Goal: Task Accomplishment & Management: Manage account settings

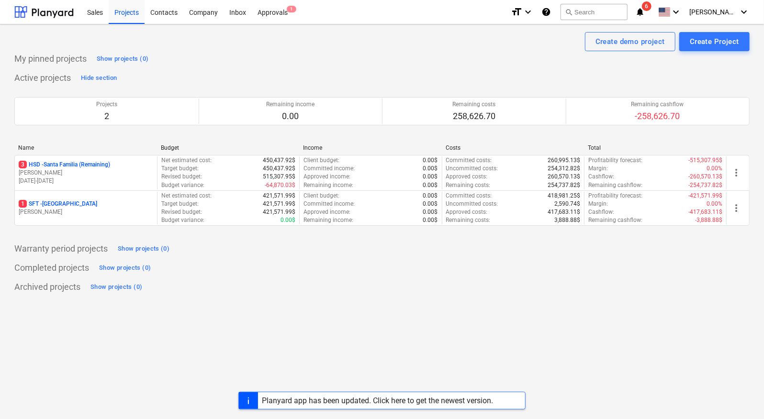
click at [644, 12] on icon "notifications" at bounding box center [640, 11] width 10 height 11
click at [274, 8] on div "Approvals 1" at bounding box center [273, 12] width 42 height 24
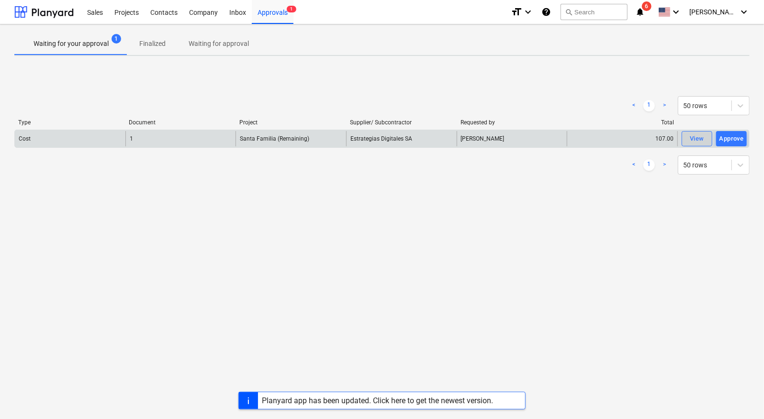
click at [706, 141] on span "View" at bounding box center [696, 138] width 21 height 11
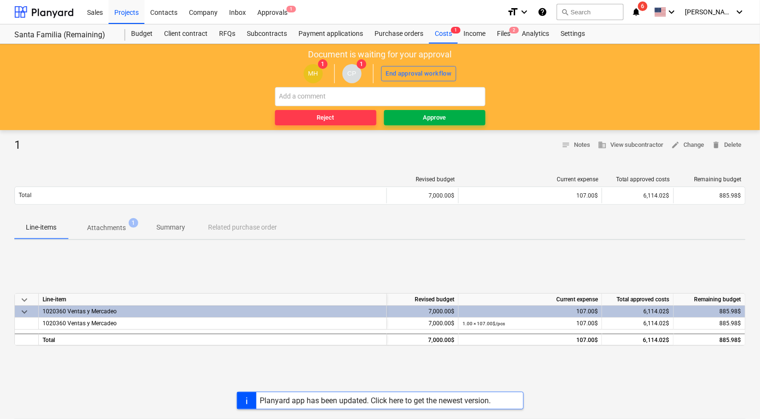
click at [435, 120] on div "Approve" at bounding box center [434, 117] width 23 height 11
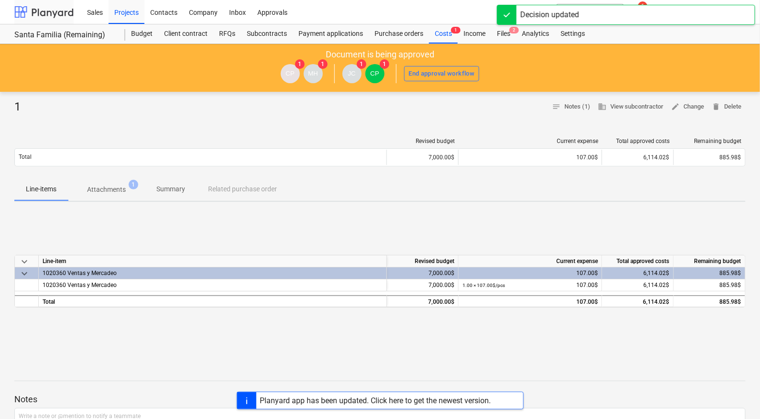
drag, startPoint x: 22, startPoint y: 17, endPoint x: 56, endPoint y: 3, distance: 36.7
click at [22, 17] on div at bounding box center [43, 12] width 59 height 24
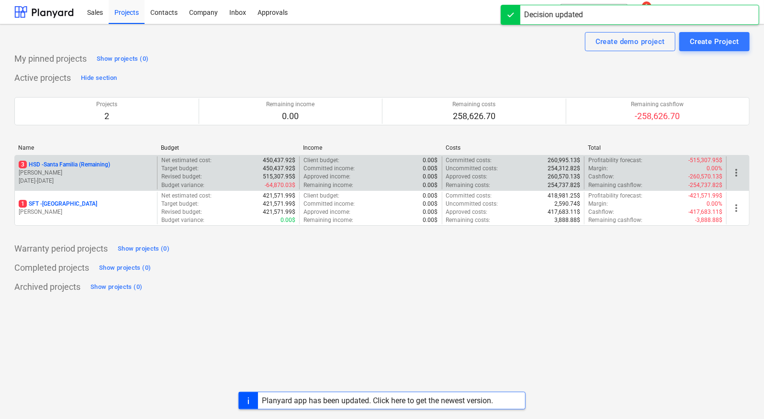
click at [84, 163] on p "3 HSD - Santa Familia (Remaining)" at bounding box center [64, 165] width 91 height 8
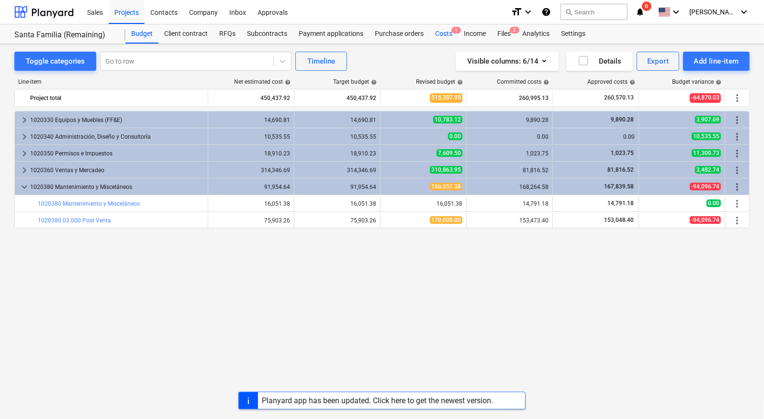
click at [434, 28] on div "Costs 1" at bounding box center [443, 33] width 29 height 19
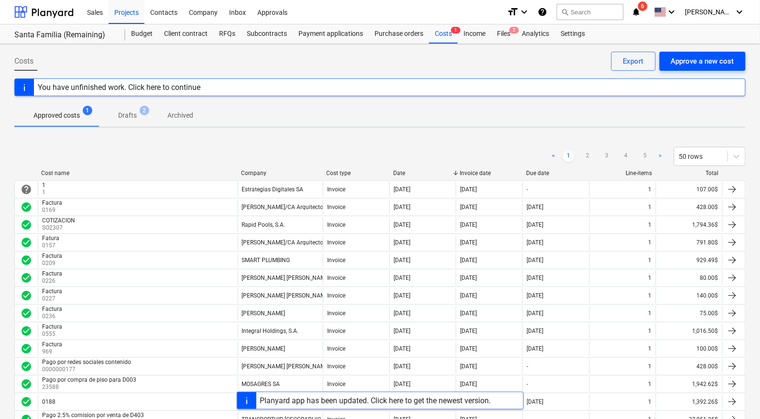
click at [714, 58] on div "Approve a new cost" at bounding box center [702, 61] width 63 height 12
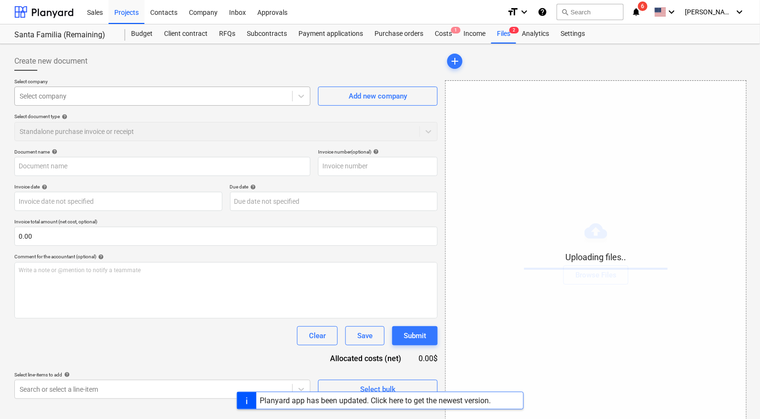
click at [112, 98] on div at bounding box center [154, 96] width 268 height 10
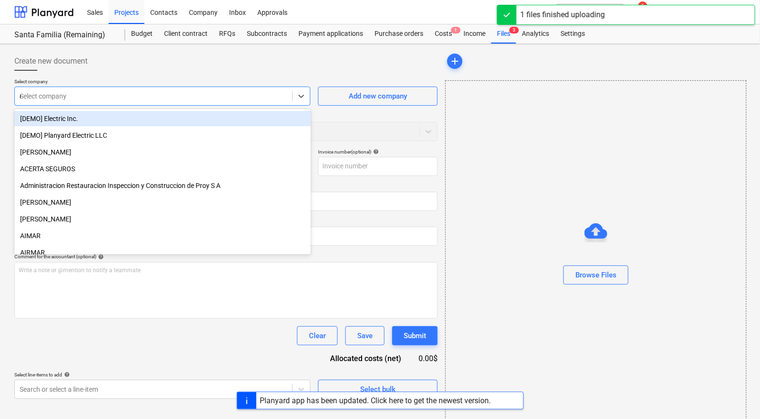
type input "ed"
type input "FACTURA_6543318_20251007_122645.pdf"
type input "ede"
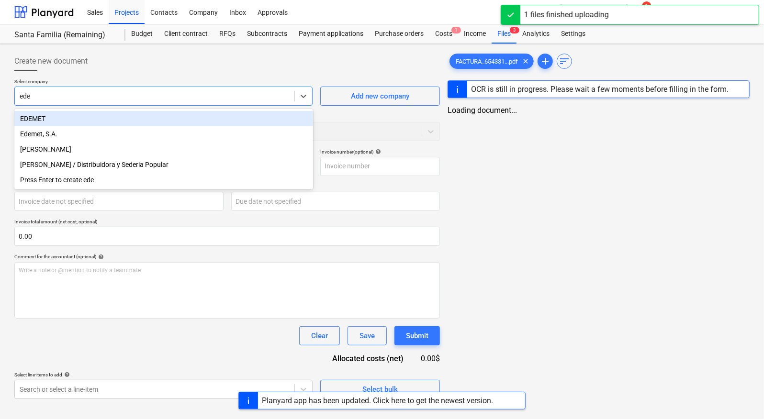
click at [73, 119] on div "EDEMET" at bounding box center [163, 118] width 299 height 15
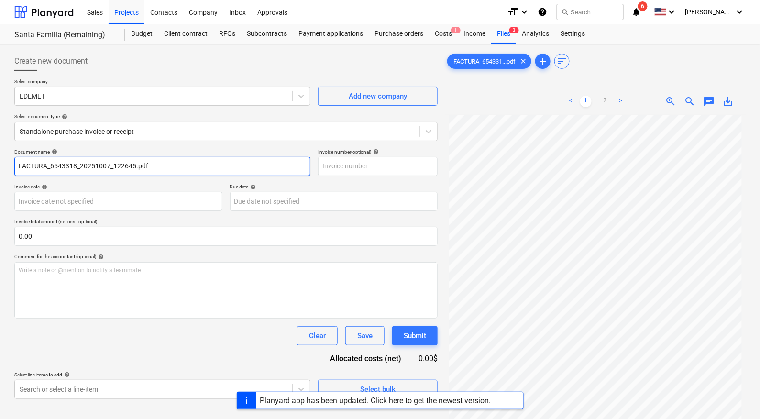
drag, startPoint x: 158, startPoint y: 168, endPoint x: 0, endPoint y: 166, distance: 158.4
click at [0, 166] on div "Create new document Select company EDEMET Add new company Select document type …" at bounding box center [380, 279] width 760 height 471
type input "Pago de luz casa calle 5ta"
click at [342, 164] on input "text" at bounding box center [378, 166] width 120 height 19
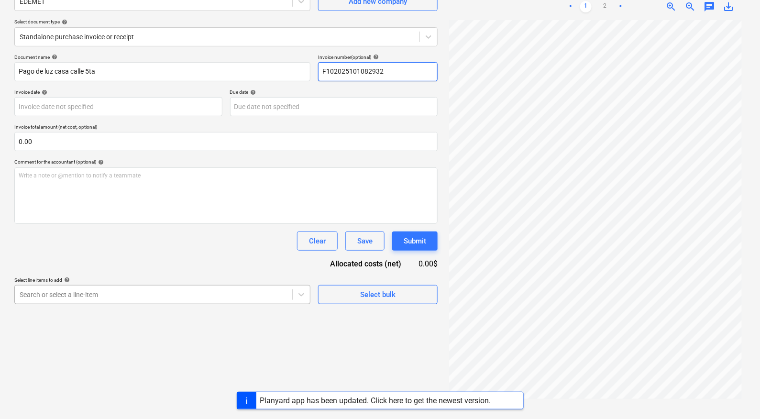
type input "F102025101082932"
click at [144, 298] on body "Sales Projects Contacts Company Inbox Approvals format_size keyboard_arrow_down…" at bounding box center [380, 114] width 760 height 419
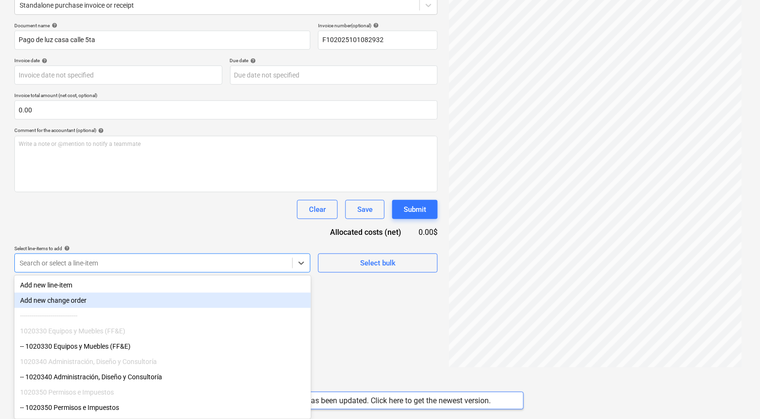
scroll to position [98, 0]
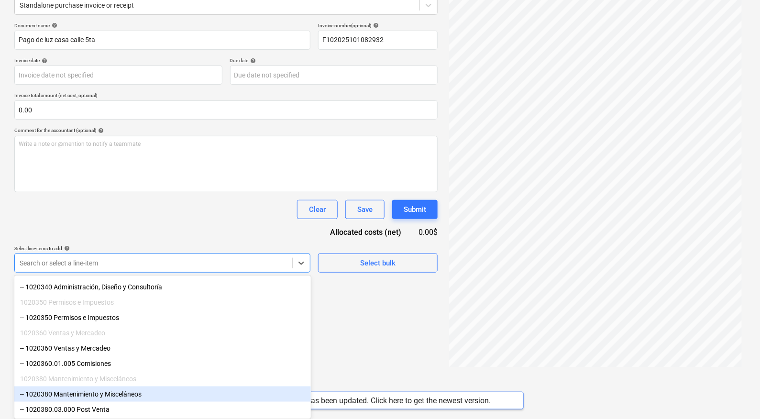
click at [136, 394] on div "-- 1020380 Mantenimiento y Misceláneos" at bounding box center [162, 394] width 297 height 15
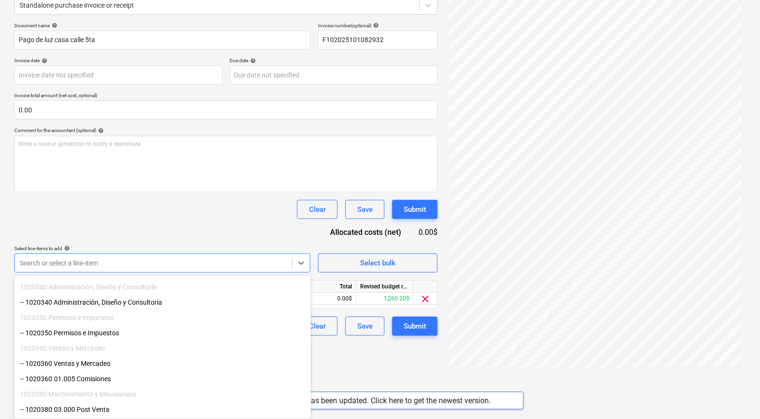
click at [370, 370] on div "Create new document Select company EDEMET Add new company Select document type …" at bounding box center [226, 153] width 431 height 463
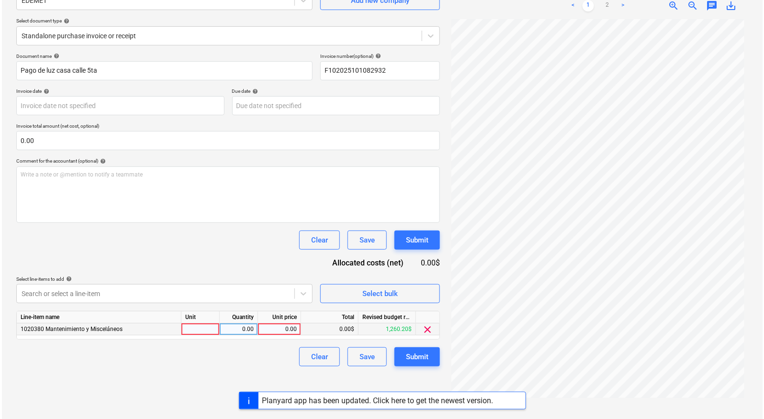
scroll to position [95, 0]
click at [290, 329] on div "0.00" at bounding box center [277, 330] width 35 height 12
type input "164..02"
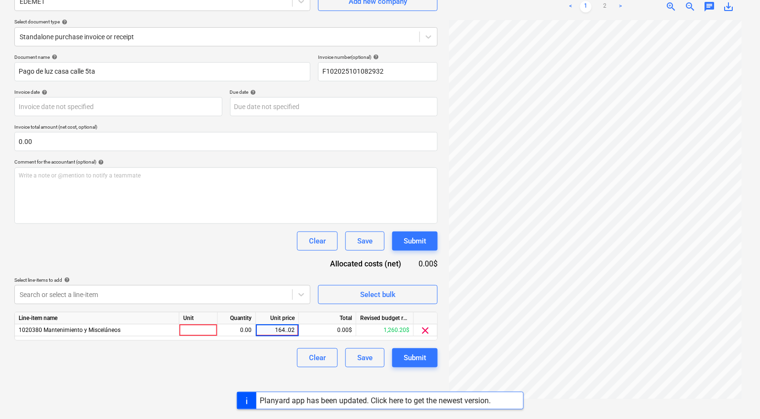
click at [268, 358] on div "Clear Save Submit" at bounding box center [225, 357] width 423 height 19
click at [291, 326] on div "0.00" at bounding box center [277, 330] width 35 height 12
type input "164.02"
click at [191, 357] on div "Clear Save Submit" at bounding box center [225, 357] width 423 height 19
click at [421, 357] on div "Submit" at bounding box center [415, 358] width 22 height 12
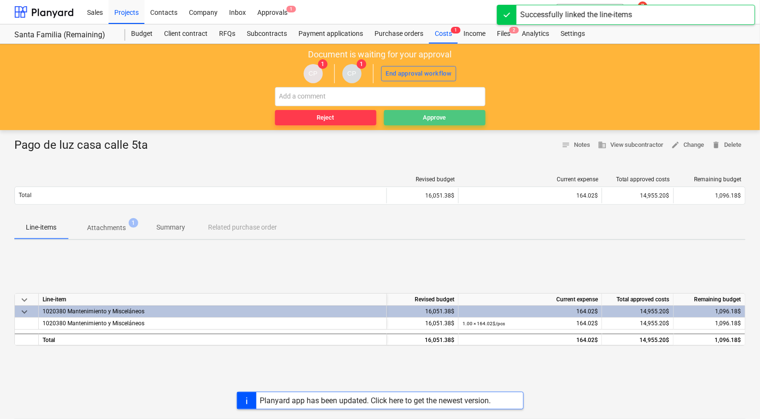
click at [439, 119] on div "Approve" at bounding box center [434, 117] width 23 height 11
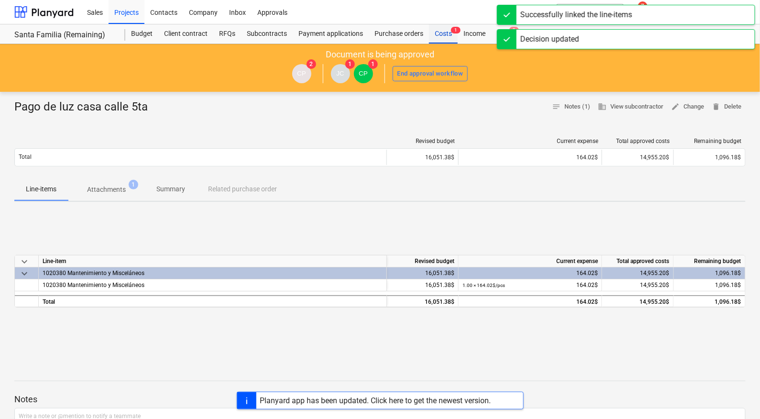
click at [435, 33] on div "Costs 1" at bounding box center [443, 33] width 29 height 19
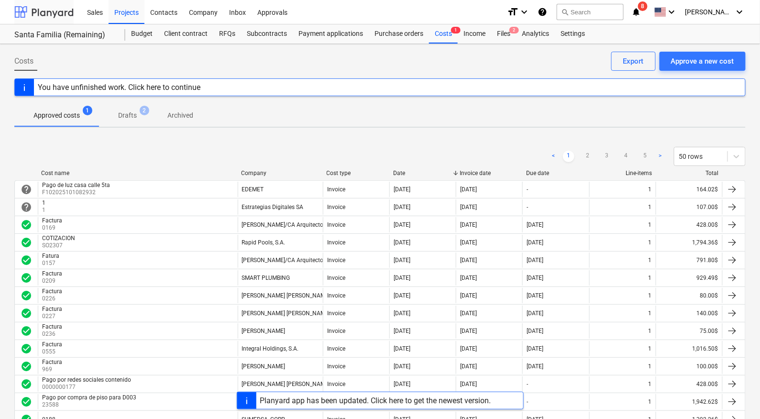
click at [36, 12] on div at bounding box center [43, 12] width 59 height 24
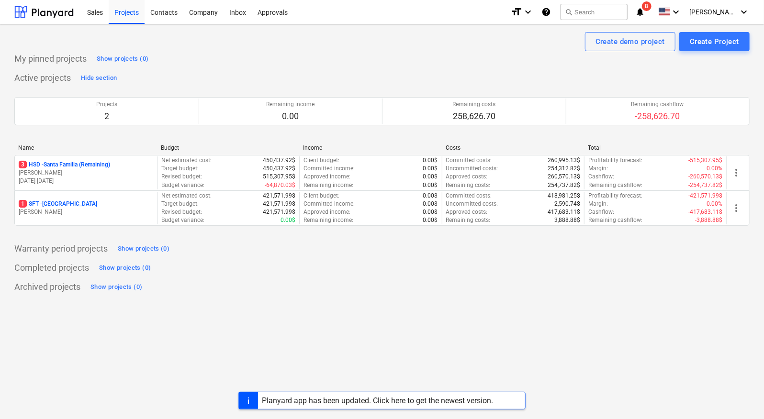
click at [644, 10] on icon "notifications" at bounding box center [640, 11] width 10 height 11
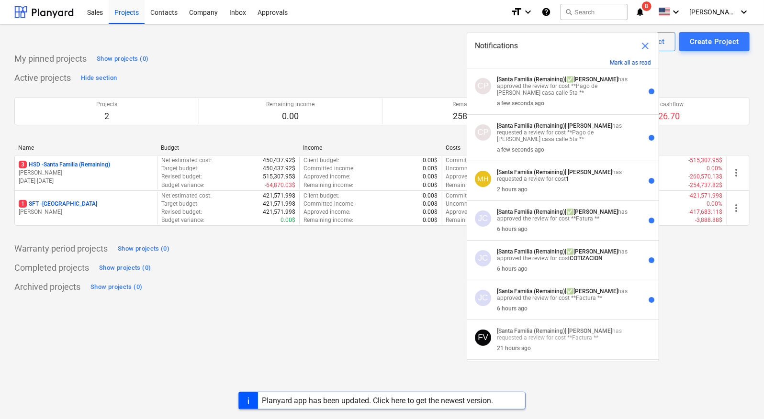
click at [632, 61] on button "Mark all as read" at bounding box center [630, 62] width 41 height 7
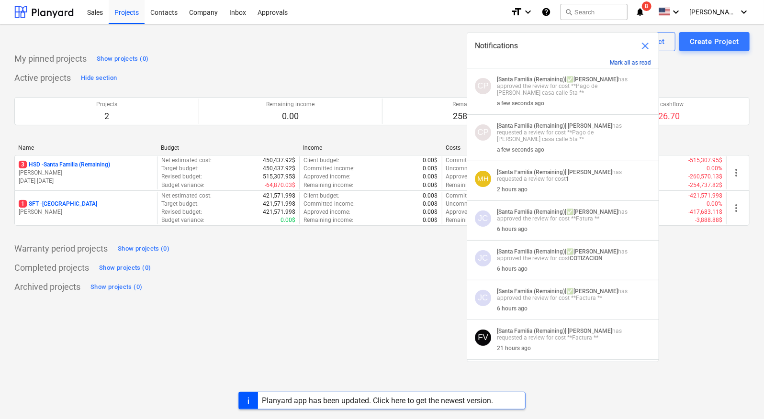
click at [636, 65] on button "Mark all as read" at bounding box center [630, 62] width 41 height 7
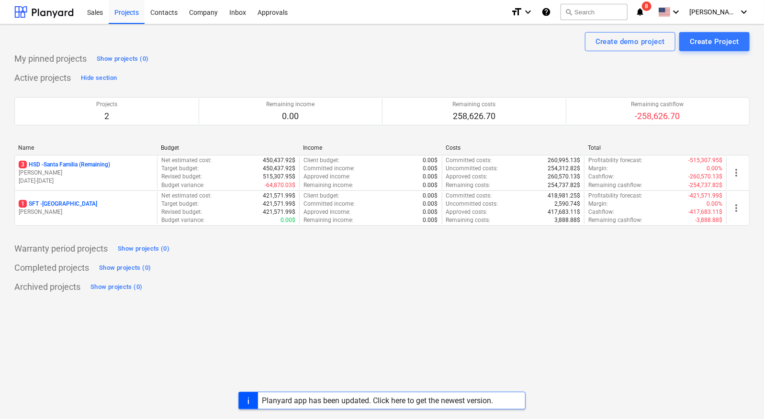
click at [430, 399] on div "Planyard app has been updated. Click here to get the newest version." at bounding box center [377, 400] width 231 height 9
click at [644, 10] on icon "notifications" at bounding box center [640, 11] width 10 height 11
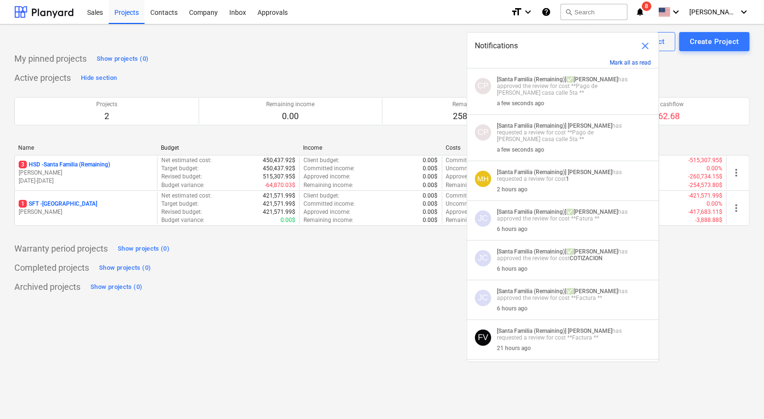
click at [626, 60] on button "Mark all as read" at bounding box center [630, 62] width 41 height 7
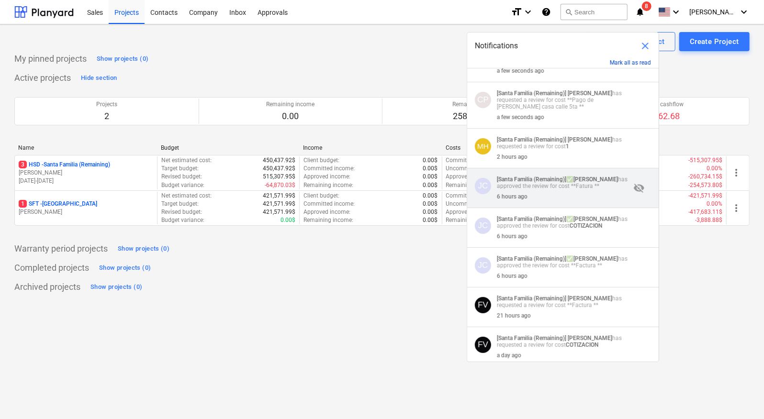
scroll to position [45, 0]
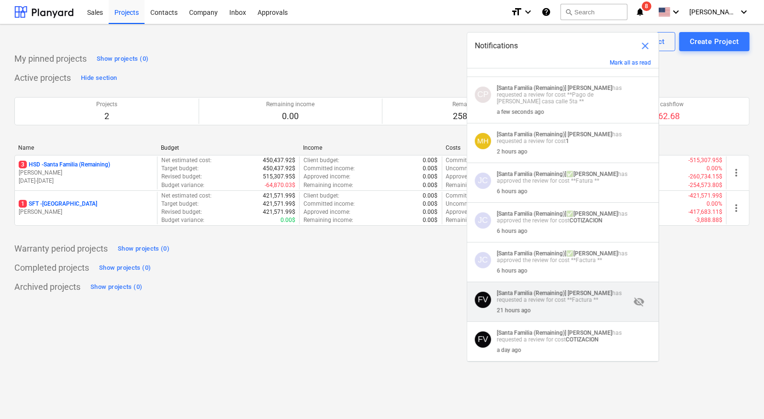
click at [571, 300] on p "[Santa Familia (Remaining)] [PERSON_NAME] has requested a review for cost **Fac…" at bounding box center [563, 296] width 133 height 13
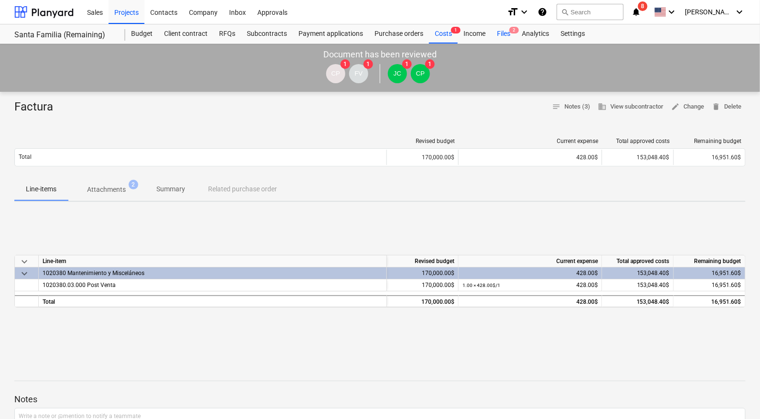
click at [508, 32] on div "Files 2" at bounding box center [503, 33] width 25 height 19
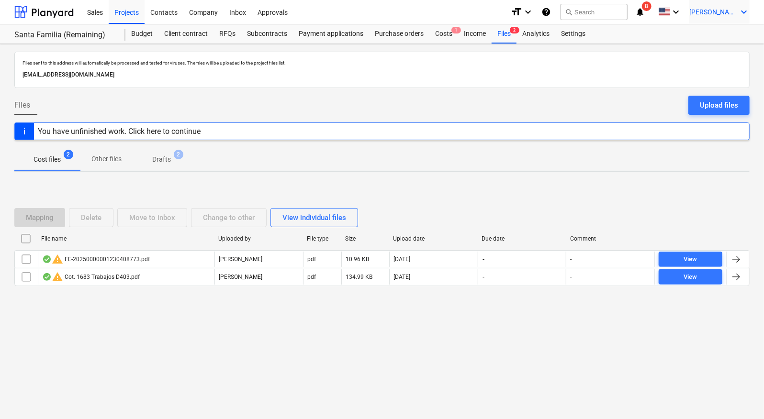
click at [731, 21] on div "[PERSON_NAME] keyboard_arrow_down" at bounding box center [719, 12] width 60 height 24
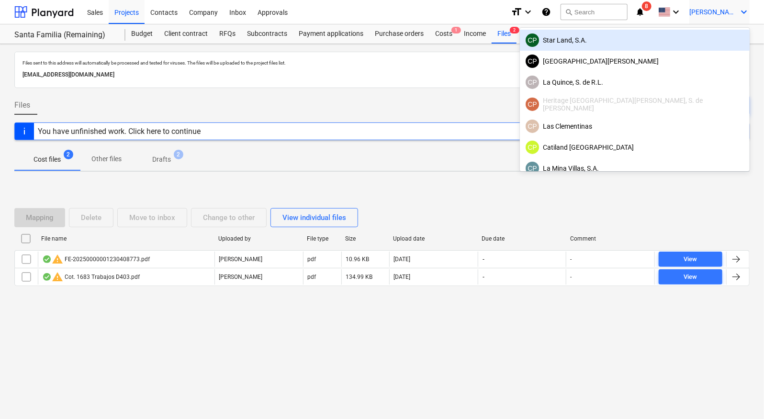
click at [676, 37] on div "CP Star Land, S.A." at bounding box center [634, 39] width 218 height 13
